Goal: Task Accomplishment & Management: Manage account settings

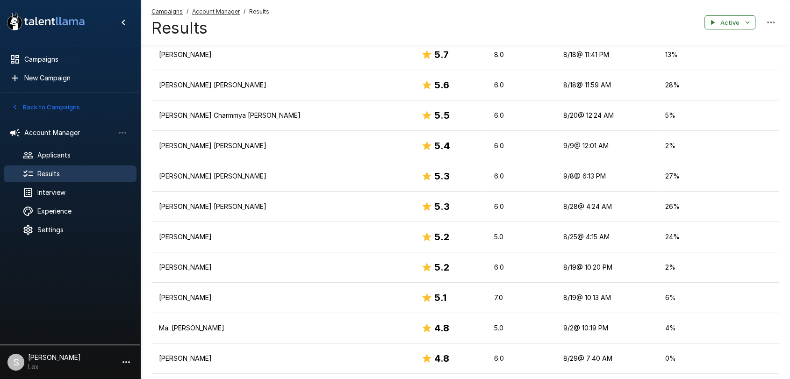
scroll to position [1012, 0]
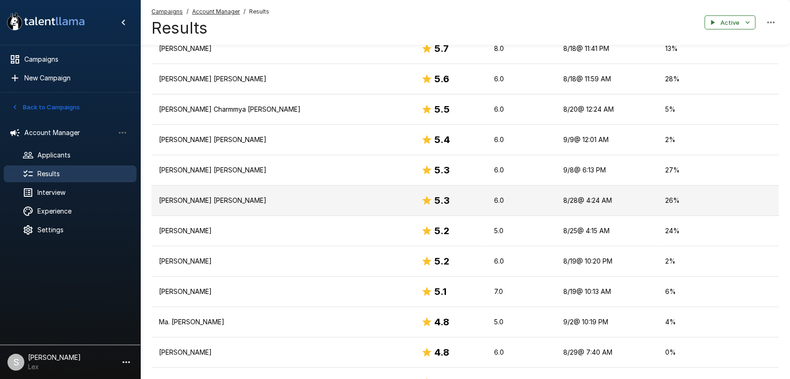
click at [181, 203] on td "[PERSON_NAME] [PERSON_NAME]" at bounding box center [282, 201] width 262 height 30
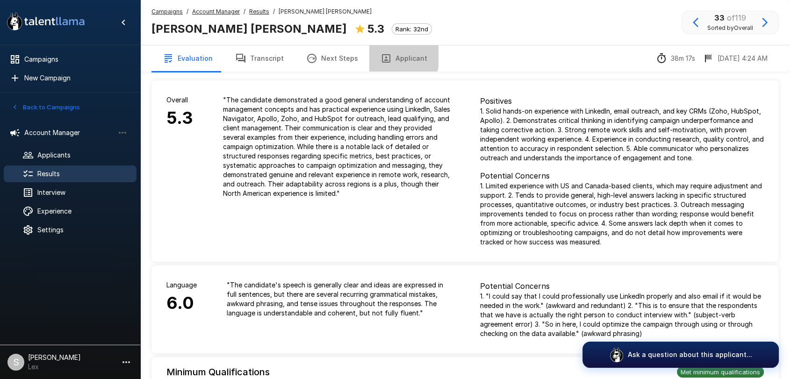
click at [393, 57] on button "Applicant" at bounding box center [403, 58] width 69 height 26
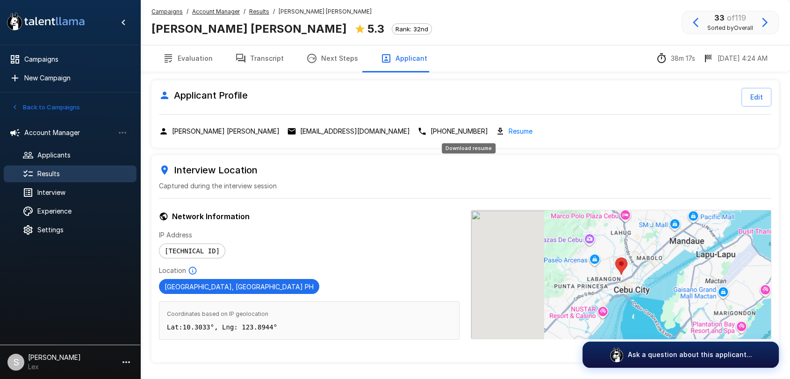
click at [508, 127] on link "Resume" at bounding box center [520, 131] width 24 height 11
